Goal: Information Seeking & Learning: Learn about a topic

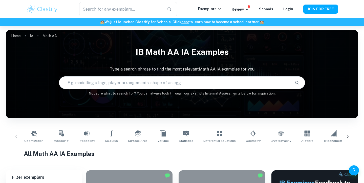
scroll to position [66, 0]
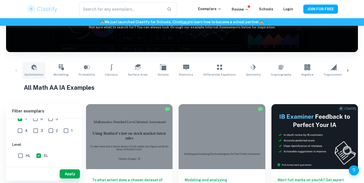
click at [31, 67] on icon at bounding box center [34, 67] width 6 height 6
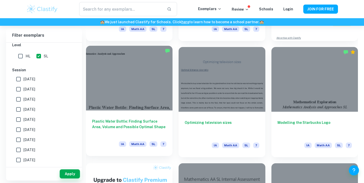
scroll to position [242, 0]
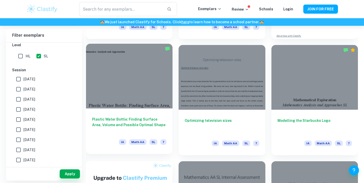
click at [136, 101] on div at bounding box center [129, 76] width 86 height 65
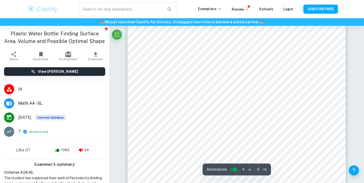
scroll to position [1279, 0]
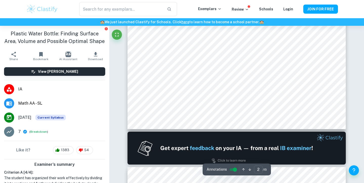
type input "1"
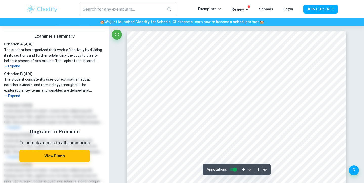
scroll to position [0, 0]
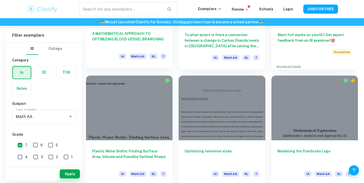
scroll to position [213, 0]
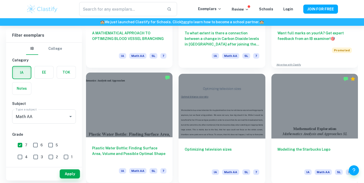
click at [153, 110] on div at bounding box center [129, 105] width 86 height 65
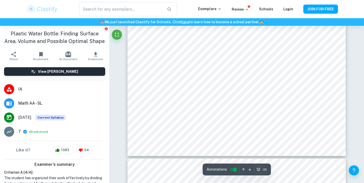
scroll to position [3722, 0]
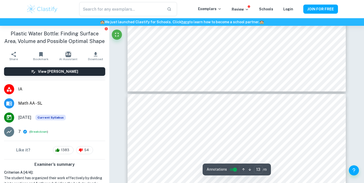
type input "14"
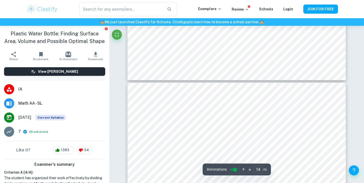
scroll to position [4098, 0]
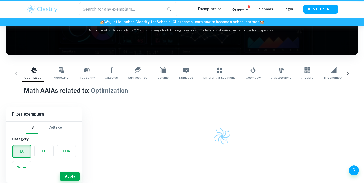
scroll to position [63, 0]
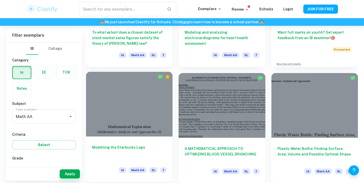
scroll to position [213, 0]
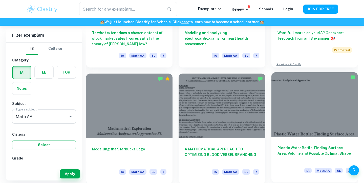
click at [305, 113] on div at bounding box center [314, 104] width 86 height 65
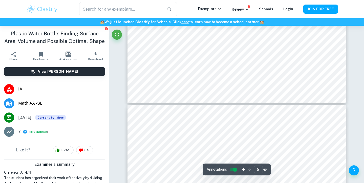
scroll to position [2830, 0]
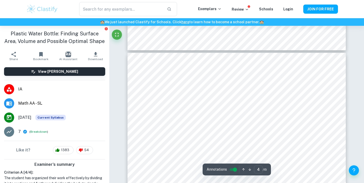
type input "3"
